Goal: Task Accomplishment & Management: Use online tool/utility

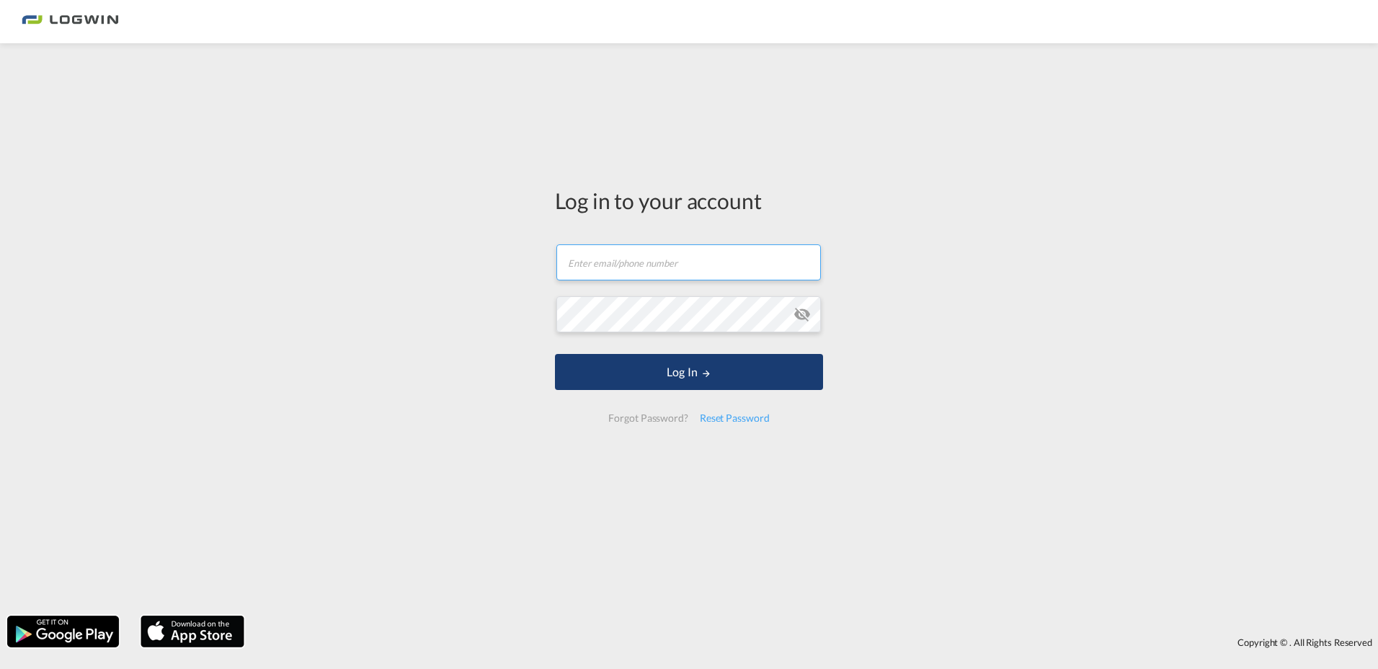
type input "[EMAIL_ADDRESS][PERSON_NAME][DOMAIN_NAME]"
click at [677, 360] on button "Log In" at bounding box center [689, 372] width 268 height 36
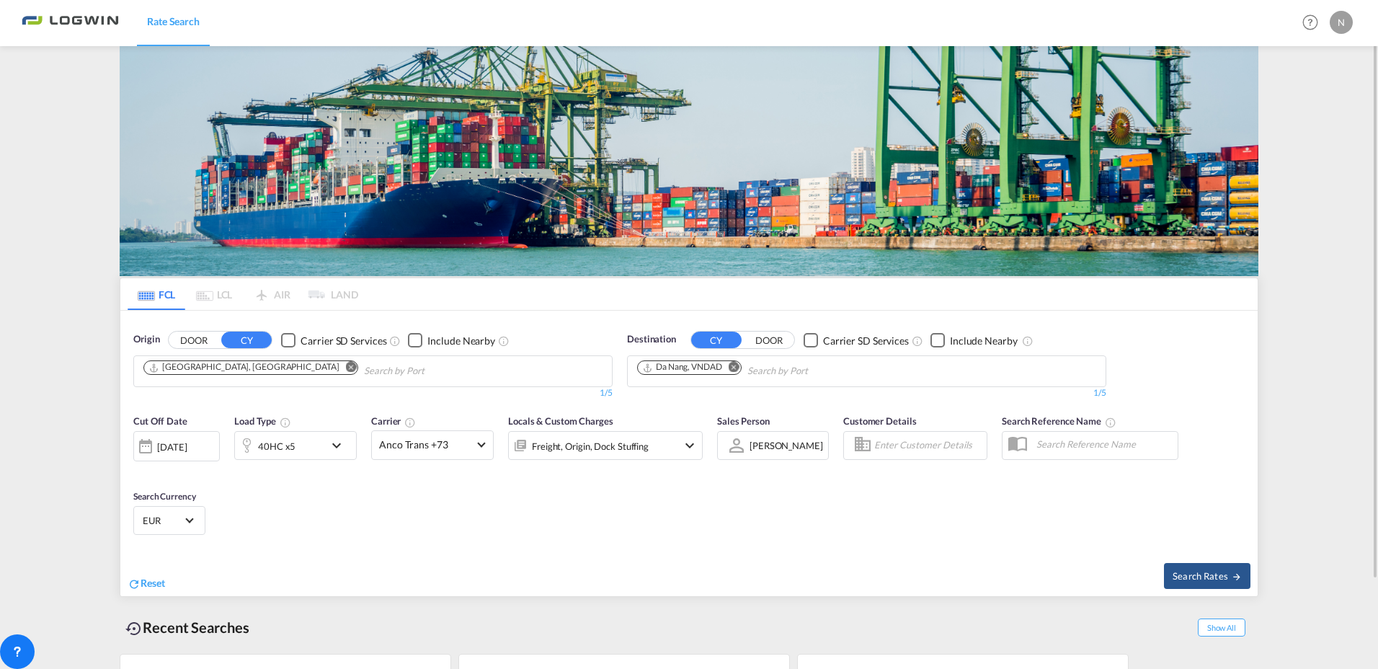
click at [738, 368] on md-icon "Remove" at bounding box center [733, 367] width 11 height 11
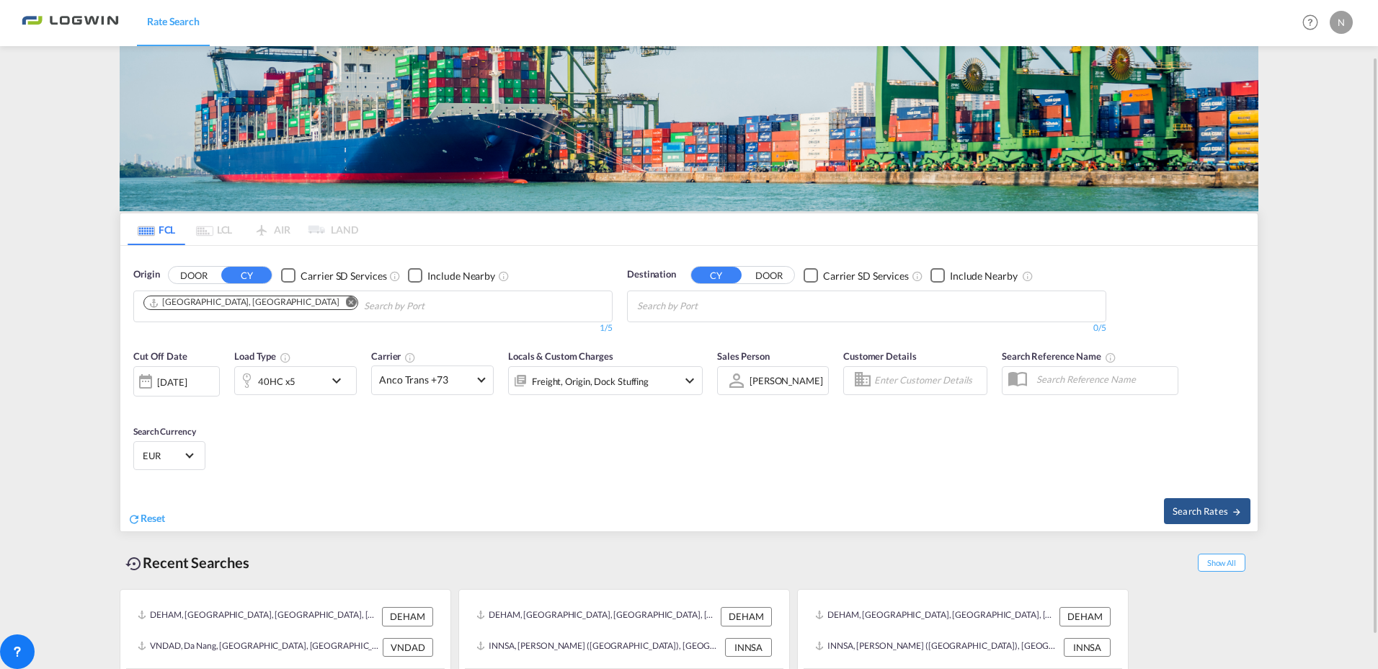
click at [714, 302] on body "Rate Search Rate Search Help Resources Product Release N My Profile Logout FCL …" at bounding box center [689, 334] width 1378 height 669
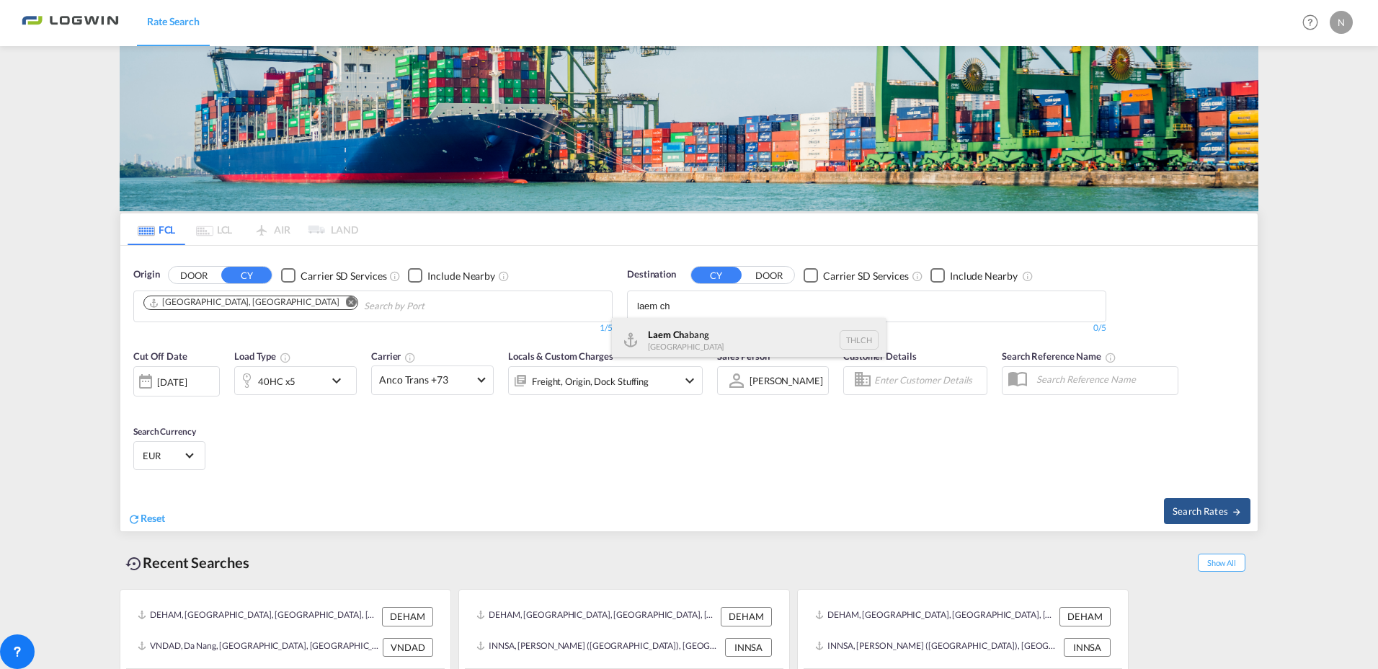
type input "laem ch"
click at [703, 346] on div "Laem Ch abang [GEOGRAPHIC_DATA] THLCH" at bounding box center [749, 339] width 274 height 43
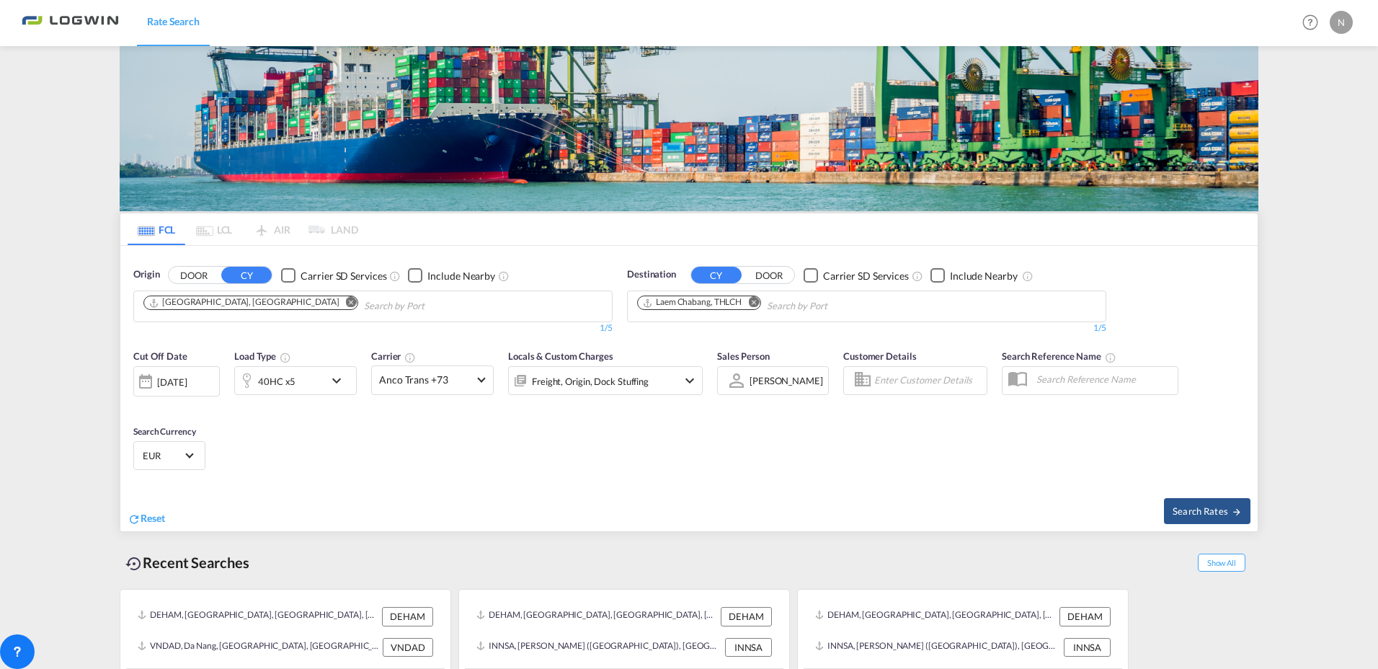
click at [336, 380] on md-icon "icon-chevron-down" at bounding box center [340, 380] width 24 height 17
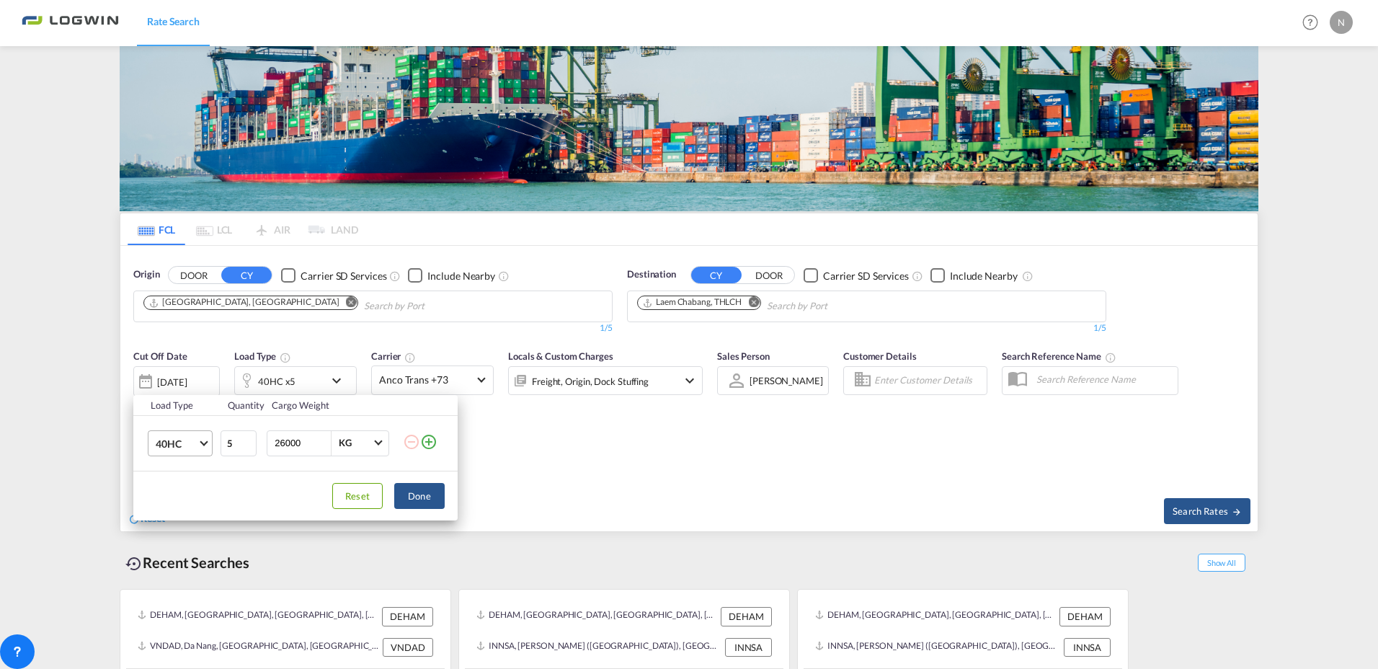
click at [200, 443] on md-select-value "40HC" at bounding box center [183, 443] width 58 height 24
click at [171, 378] on div "20GP" at bounding box center [168, 374] width 25 height 14
drag, startPoint x: 249, startPoint y: 448, endPoint x: 177, endPoint y: 443, distance: 71.5
type input "4"
click at [220, 443] on input "4" at bounding box center [238, 443] width 36 height 26
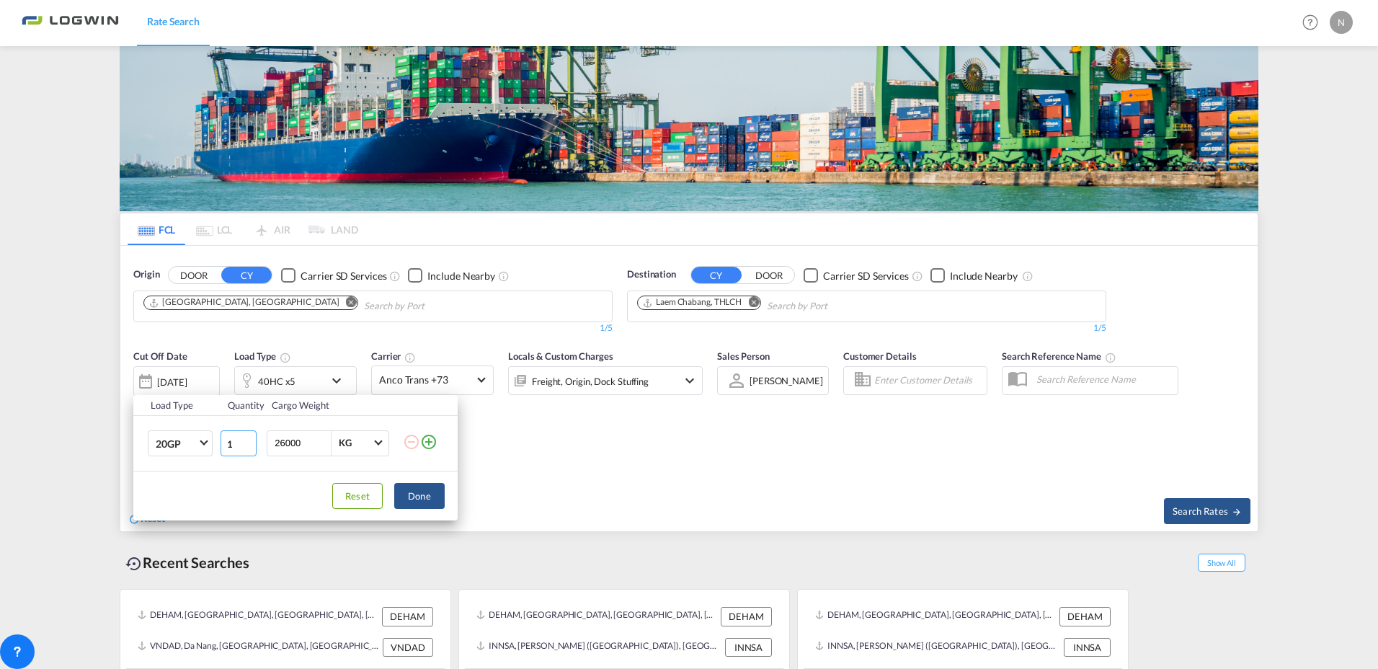
type input "1"
type input "24600"
click at [432, 481] on div "Reset Done" at bounding box center [295, 495] width 324 height 49
click at [429, 501] on button "Done" at bounding box center [419, 496] width 50 height 26
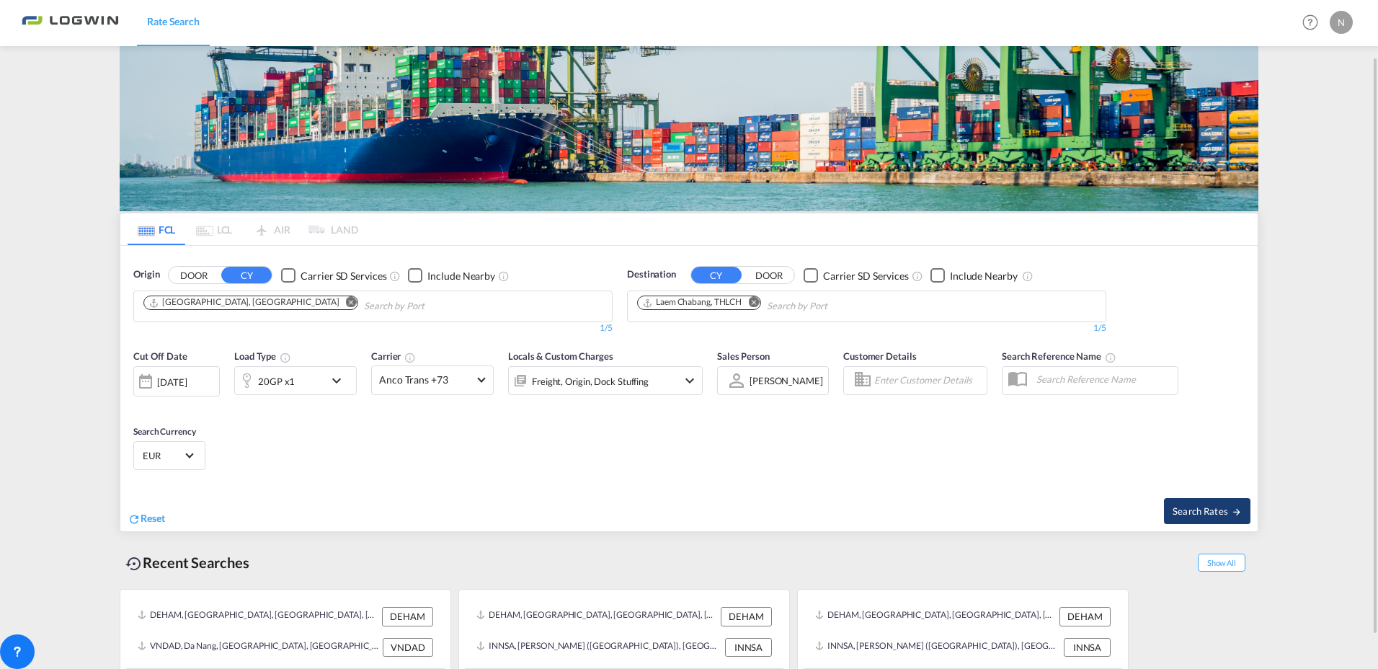
click at [1213, 511] on span "Search Rates" at bounding box center [1206, 511] width 69 height 12
type input "DEHAM to THLCH / [DATE]"
